Goal: Task Accomplishment & Management: Use online tool/utility

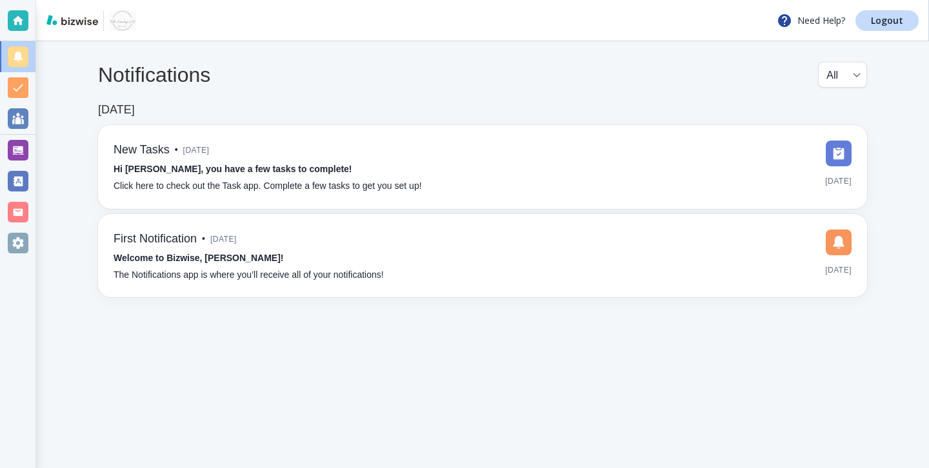
click at [9, 143] on div at bounding box center [18, 150] width 21 height 21
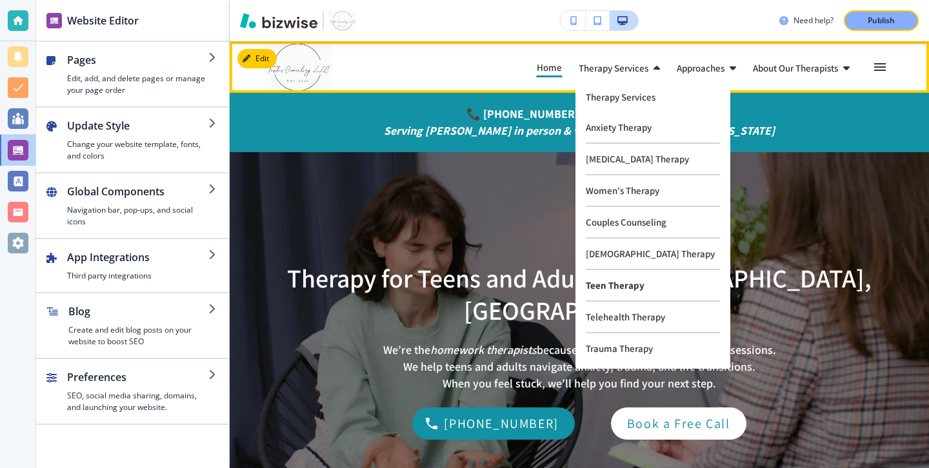
click at [634, 293] on p "Teen Therapy" at bounding box center [653, 286] width 134 height 32
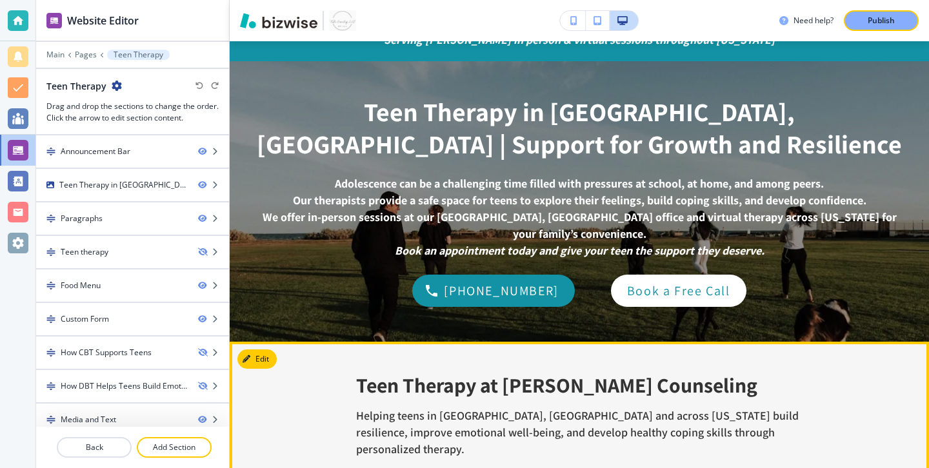
scroll to position [55, 0]
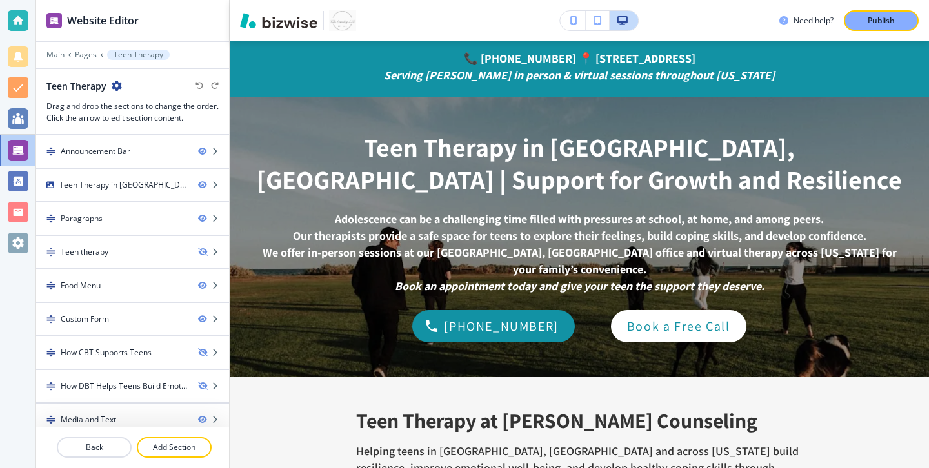
click at [845, 39] on div "Need help? Publish" at bounding box center [579, 20] width 699 height 41
click at [852, 34] on div "Need help? Publish" at bounding box center [579, 20] width 699 height 41
click at [855, 34] on div "Need help? Publish" at bounding box center [579, 20] width 699 height 41
click at [858, 28] on button "Publish" at bounding box center [881, 20] width 75 height 21
